Goal: Task Accomplishment & Management: Use online tool/utility

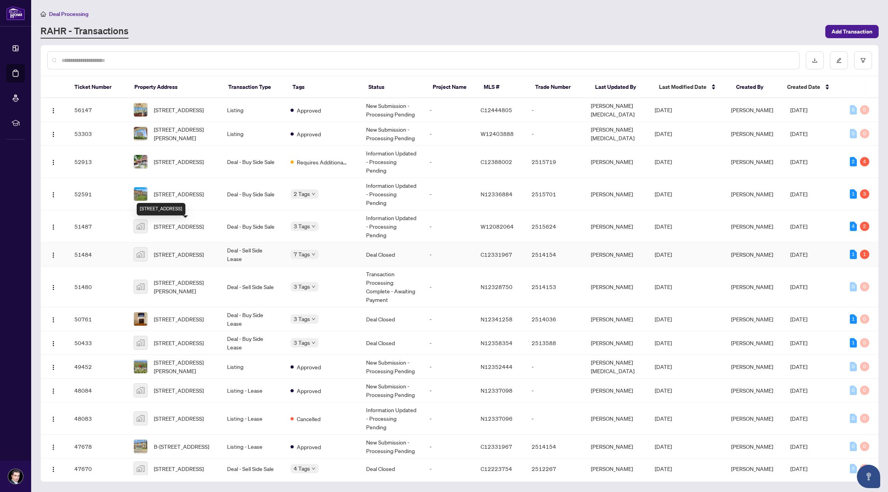
click at [192, 250] on span "20 Belvidere Ave b, York, Toronto, Ontario M6C 1P5, Canada" at bounding box center [179, 254] width 50 height 9
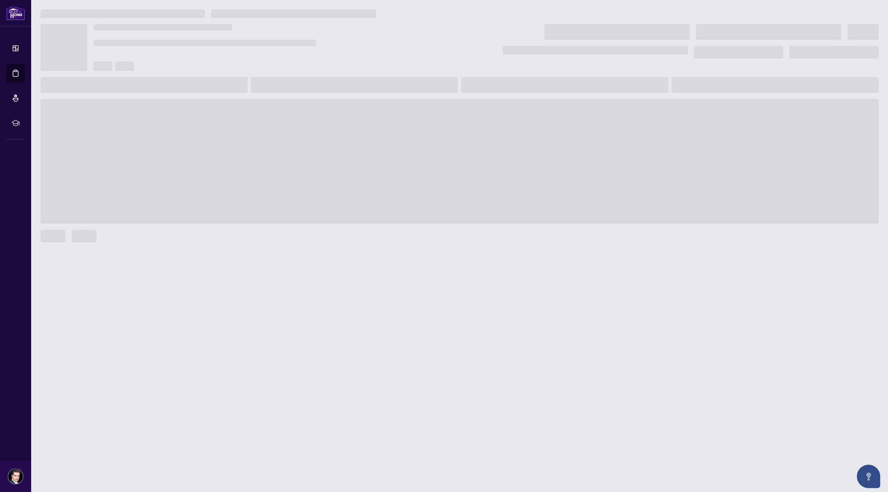
click at [282, 238] on div at bounding box center [460, 236] width 838 height 12
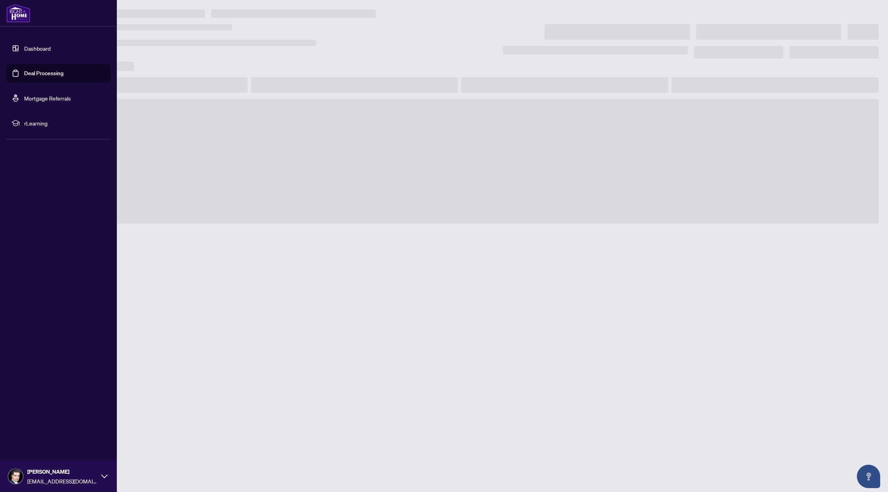
click at [19, 15] on img at bounding box center [18, 13] width 24 height 19
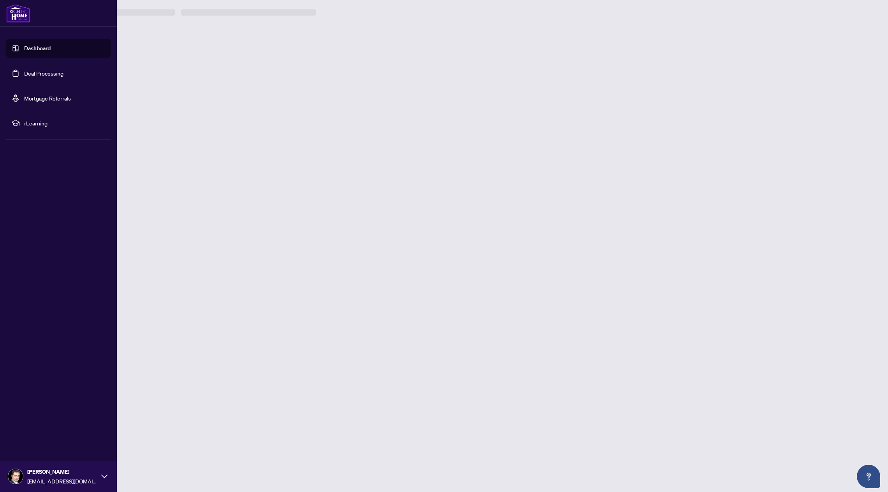
click at [31, 45] on link "Dashboard" at bounding box center [37, 48] width 26 height 7
click at [63, 71] on link "Deal Processing" at bounding box center [43, 73] width 39 height 7
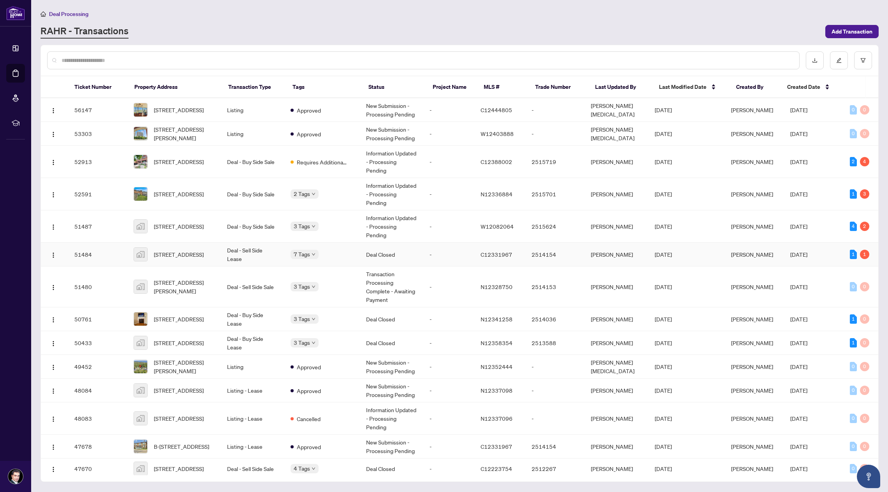
click at [197, 250] on span "20 Belvidere Ave b, York, Toronto, Ontario M6C 1P5, Canada" at bounding box center [179, 254] width 50 height 9
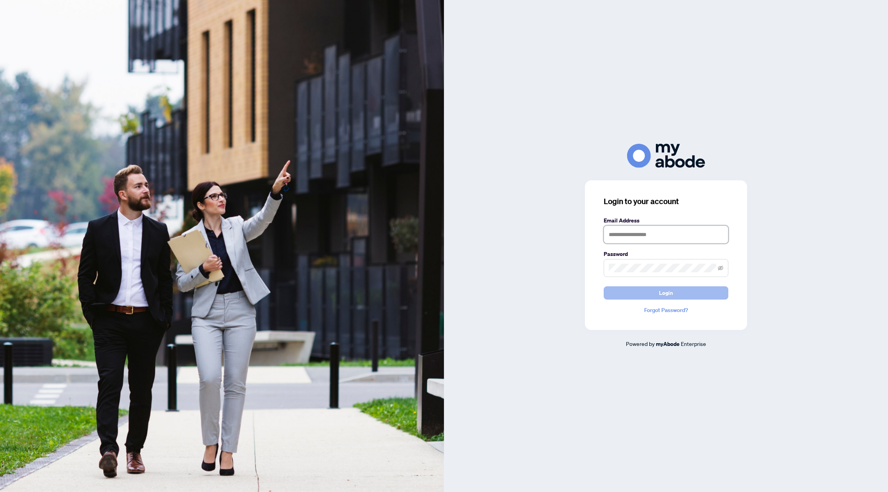
type input "**********"
drag, startPoint x: 671, startPoint y: 288, endPoint x: 682, endPoint y: 289, distance: 10.2
click at [671, 288] on span "Login" at bounding box center [666, 293] width 14 height 12
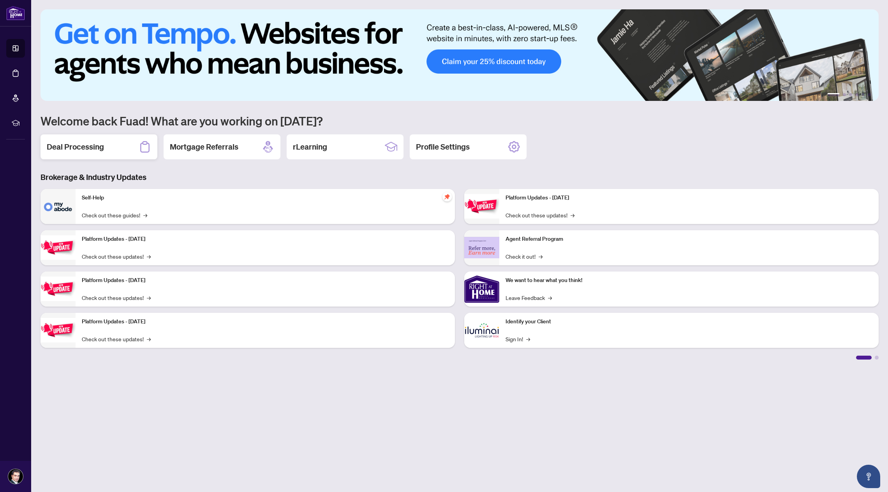
click at [95, 139] on div "Deal Processing" at bounding box center [99, 146] width 117 height 25
